Goal: Task Accomplishment & Management: Use online tool/utility

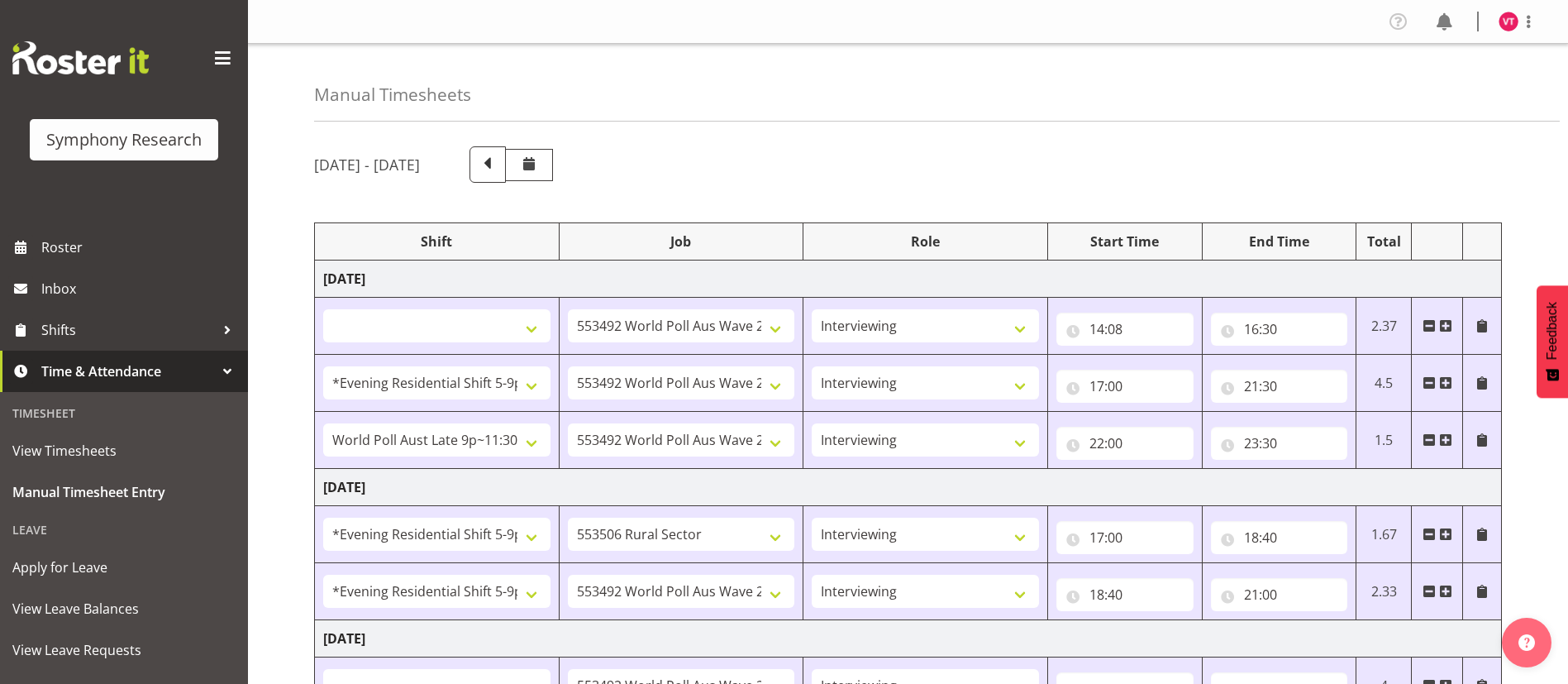
select select
select select "10499"
select select "47"
select select "48116"
select select "10499"
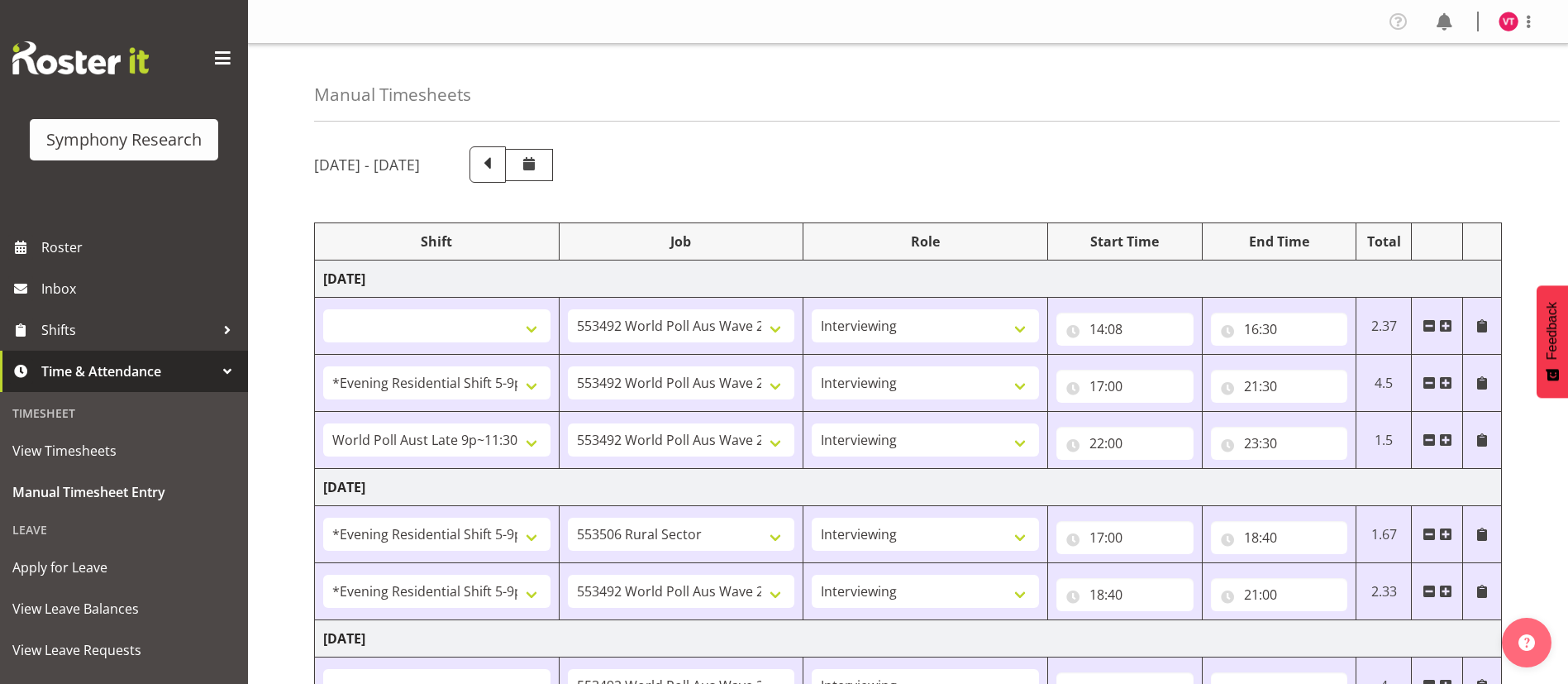
select select "47"
select select "57511"
select select "10499"
select select "47"
select select "48116"
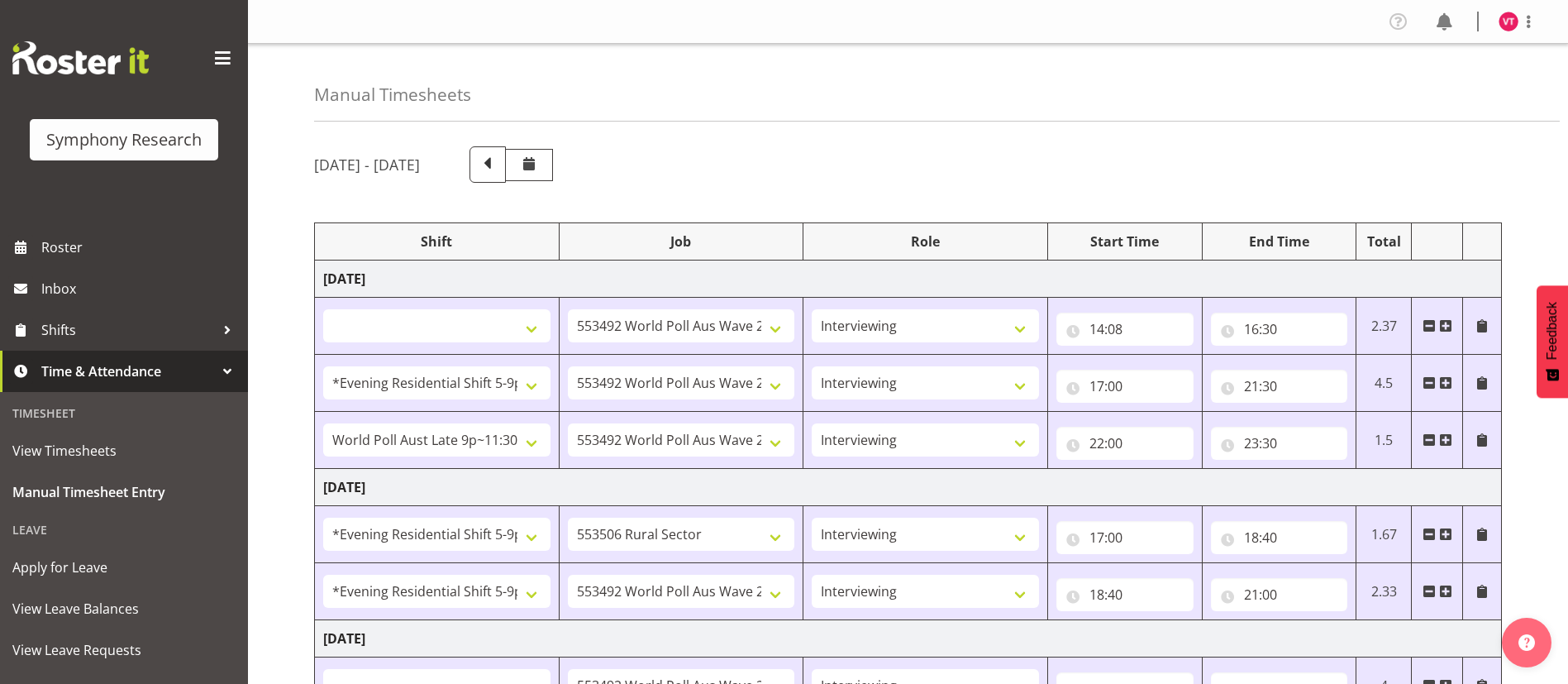
select select "10587"
select select "47"
select select "48116"
select select "10499"
select select "47"
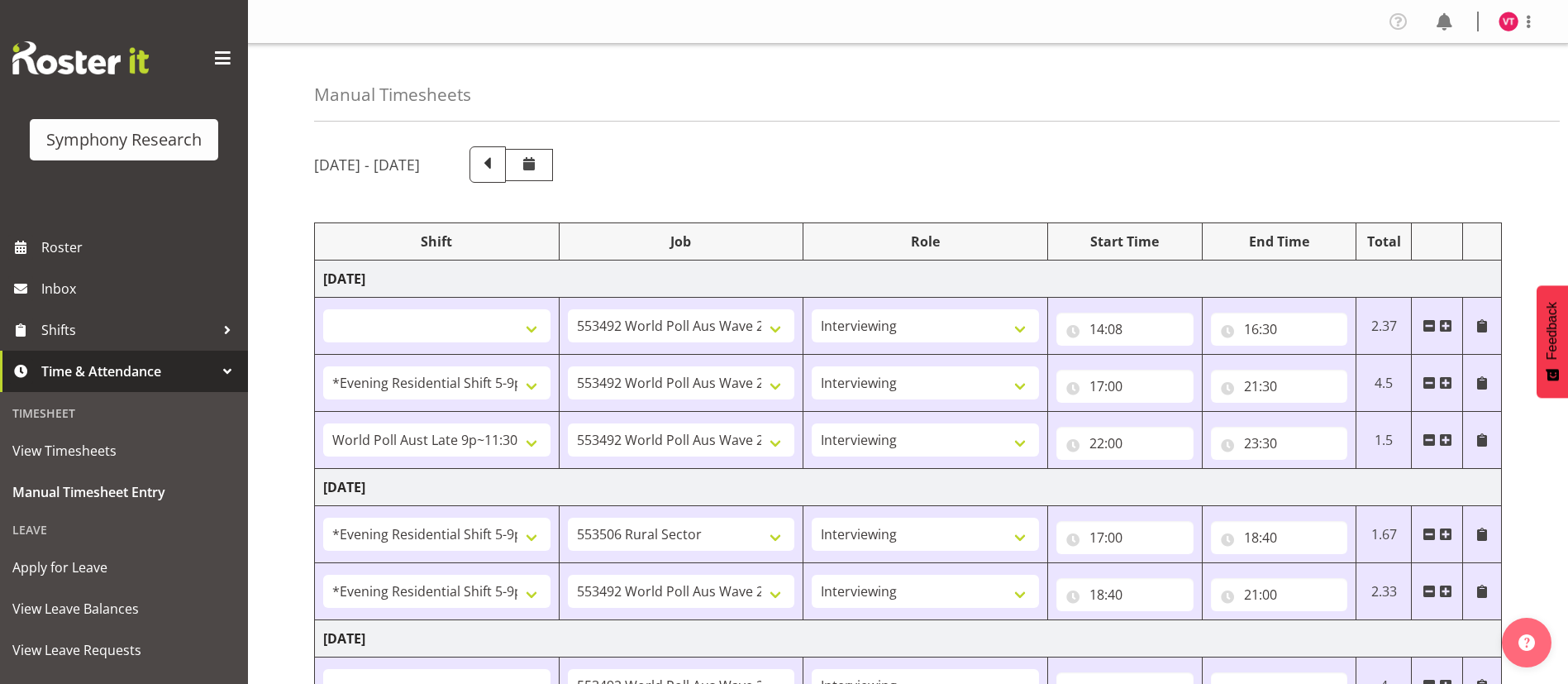
select select
select select "10499"
select select "47"
select select "56692"
select select "10499"
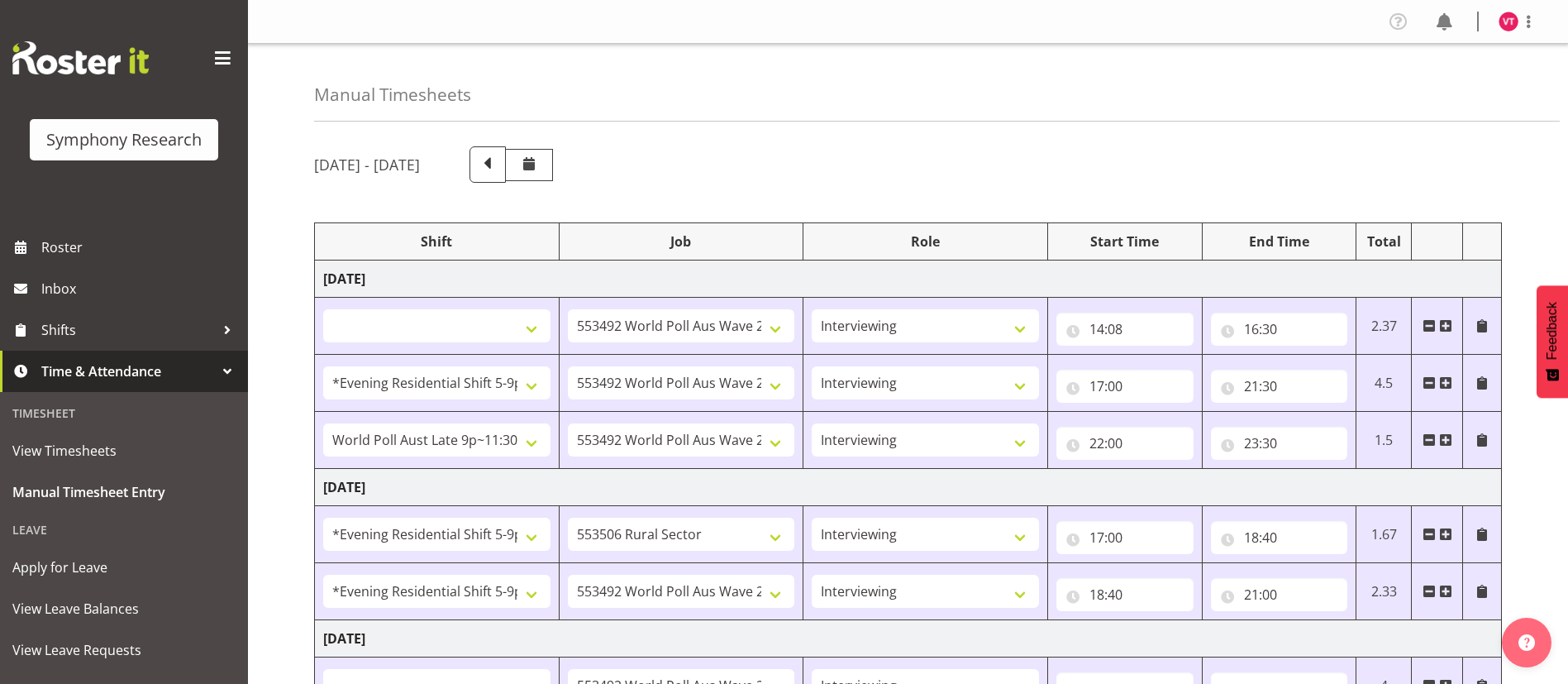
select select "47"
select select "103"
select select "10499"
select select "47"
select select "56692"
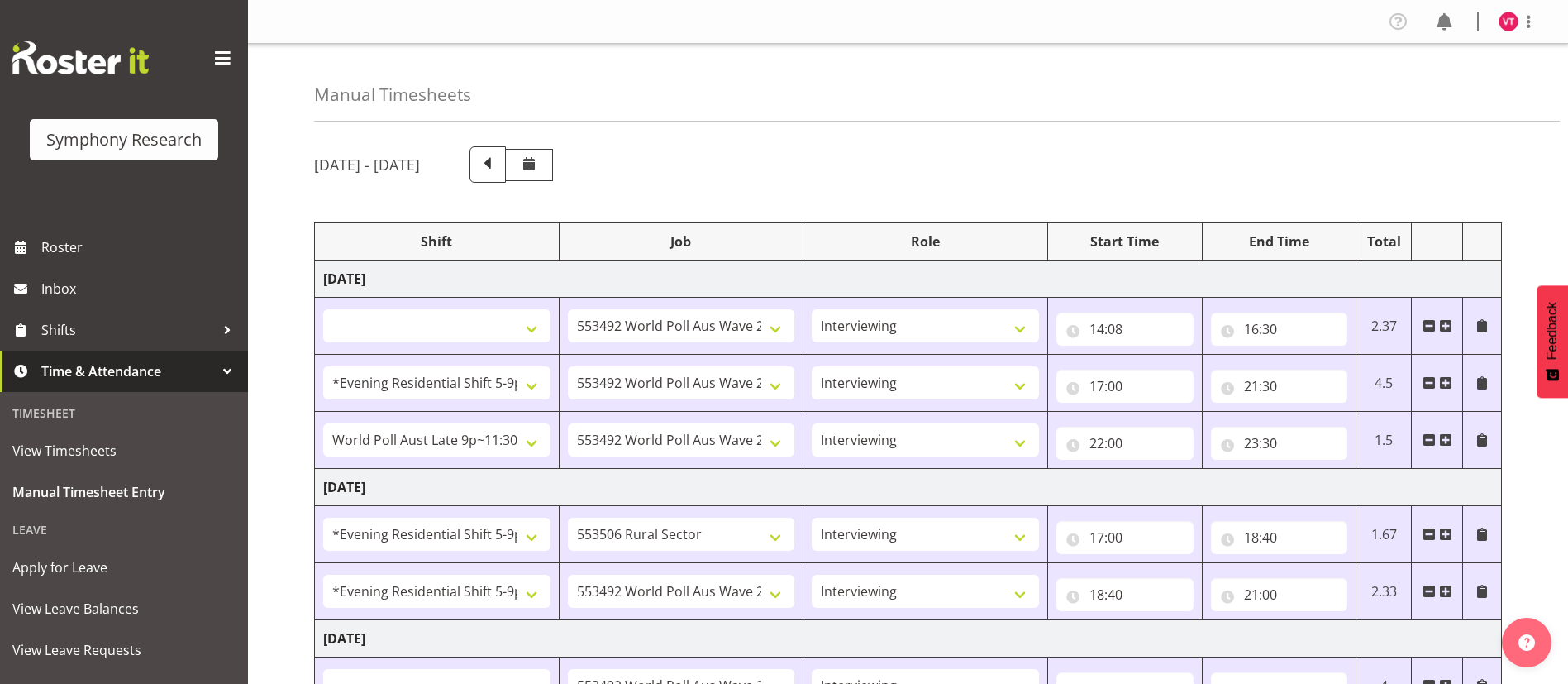
select select "10499"
select select "47"
